Goal: Find specific page/section: Find specific page/section

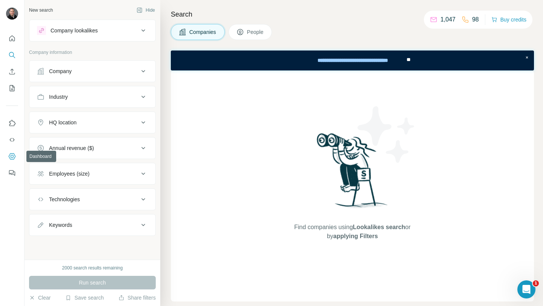
click at [12, 154] on icon "Dashboard" at bounding box center [12, 157] width 8 height 8
click at [81, 75] on div "Company" at bounding box center [88, 72] width 102 height 8
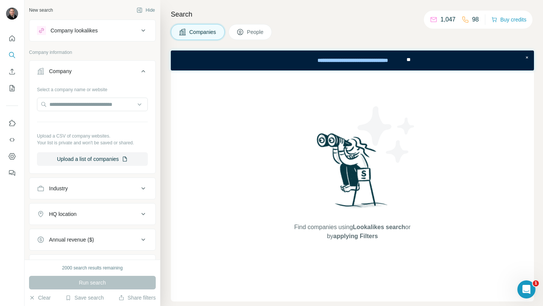
click at [88, 31] on div "Company lookalikes" at bounding box center [74, 31] width 47 height 8
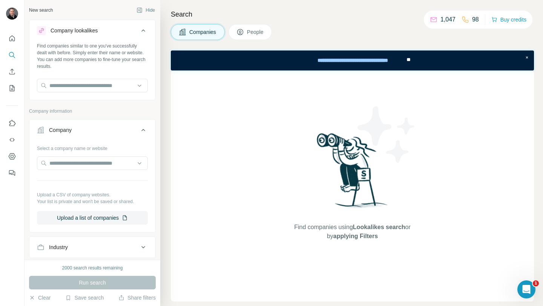
click at [79, 127] on div "Company" at bounding box center [88, 130] width 102 height 8
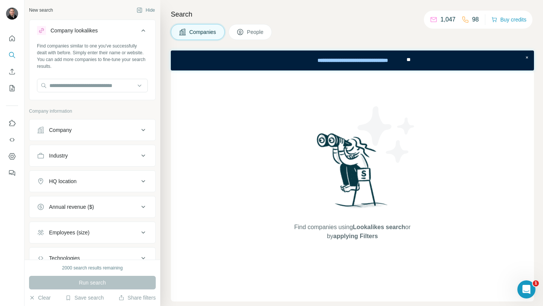
click at [108, 37] on button "Company lookalikes" at bounding box center [92, 32] width 126 height 21
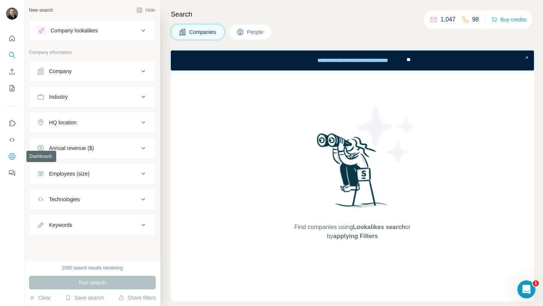
click at [9, 158] on icon "Dashboard" at bounding box center [12, 157] width 8 height 8
click at [251, 31] on span "People" at bounding box center [255, 32] width 17 height 8
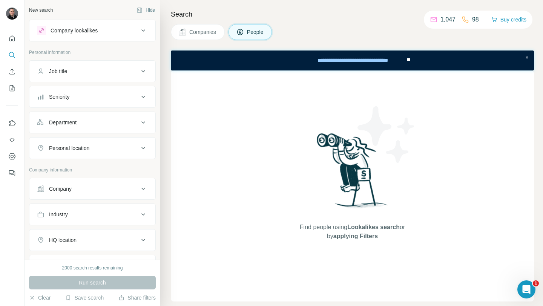
click at [256, 35] on span "People" at bounding box center [255, 32] width 17 height 8
